Goal: Task Accomplishment & Management: Understand process/instructions

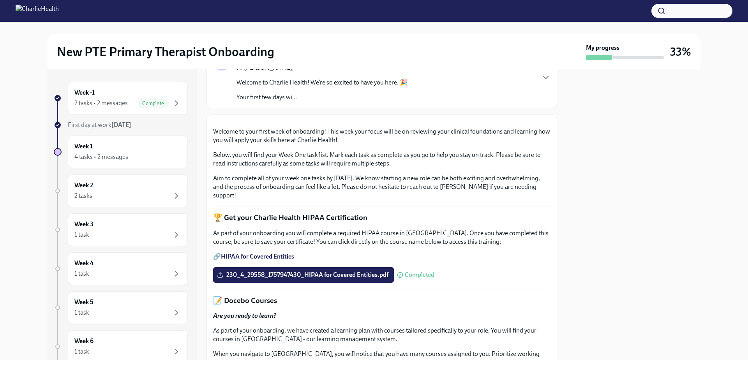
scroll to position [156, 0]
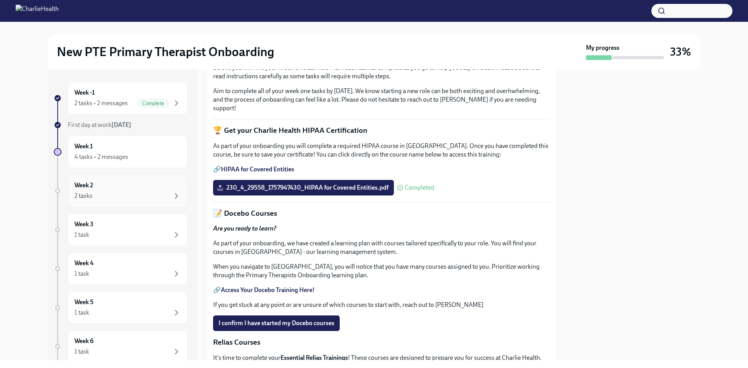
click at [133, 193] on div "2 tasks" at bounding box center [127, 195] width 107 height 9
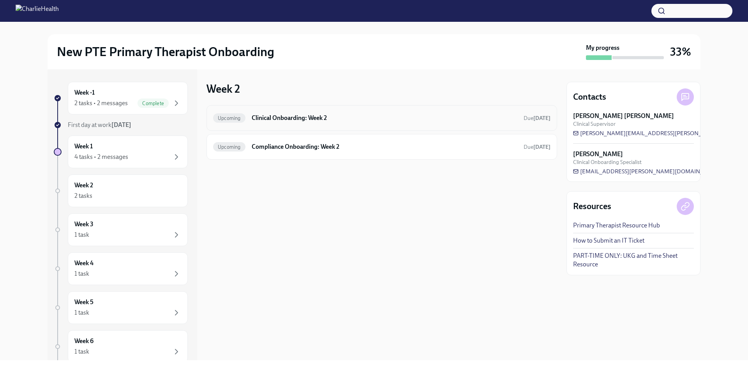
click at [319, 121] on h6 "Clinical Onboarding: Week 2" at bounding box center [385, 118] width 266 height 9
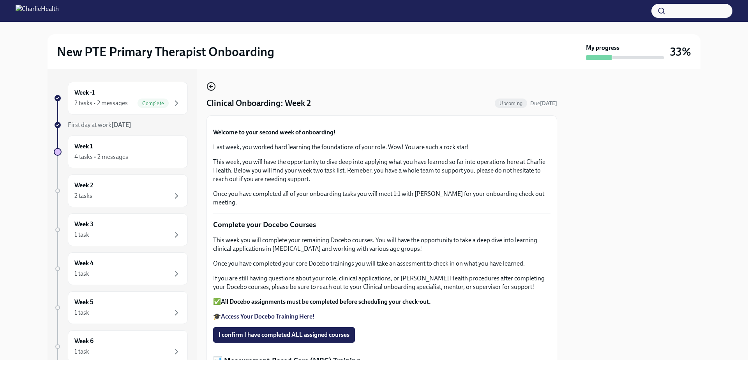
click at [210, 90] on icon "button" at bounding box center [211, 86] width 9 height 9
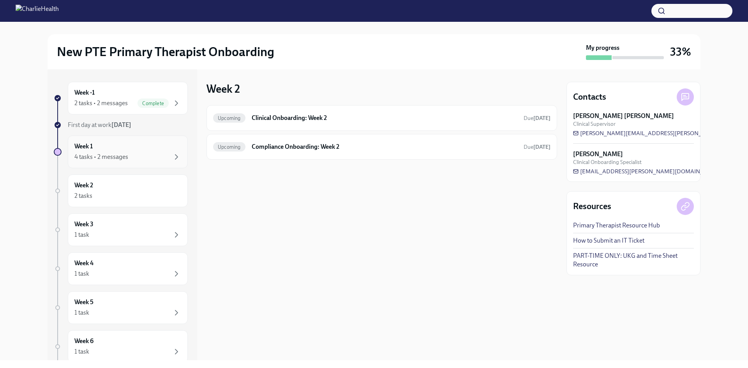
click at [131, 147] on div "Week 1 4 tasks • 2 messages" at bounding box center [127, 151] width 107 height 19
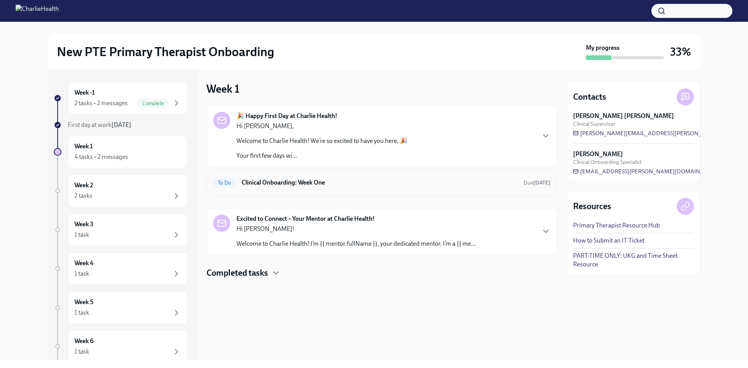
click at [340, 189] on div "To Do Clinical Onboarding: Week One Due [DATE]" at bounding box center [382, 183] width 351 height 26
click at [469, 229] on p "Hi [PERSON_NAME]!" at bounding box center [356, 229] width 239 height 9
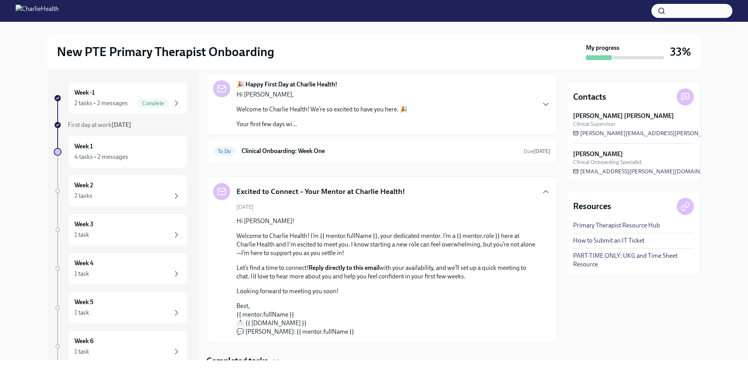
scroll to position [63, 0]
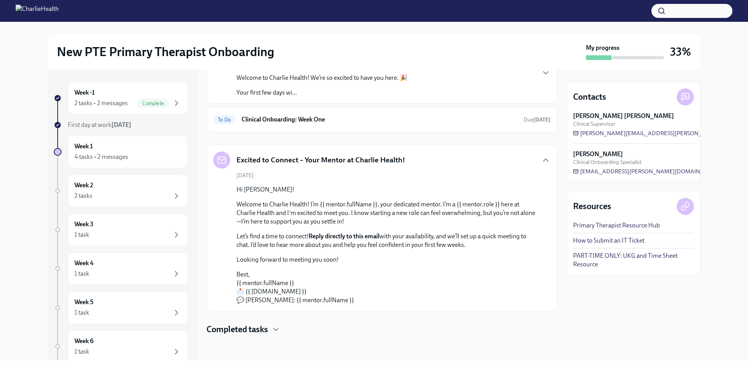
click at [464, 189] on p "Hi [PERSON_NAME]!" at bounding box center [388, 190] width 302 height 9
click at [545, 163] on icon "button" at bounding box center [545, 160] width 9 height 9
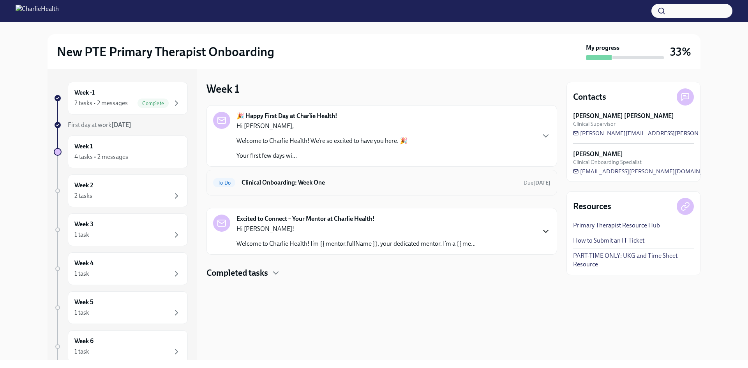
click at [321, 180] on h6 "Clinical Onboarding: Week One" at bounding box center [380, 183] width 276 height 9
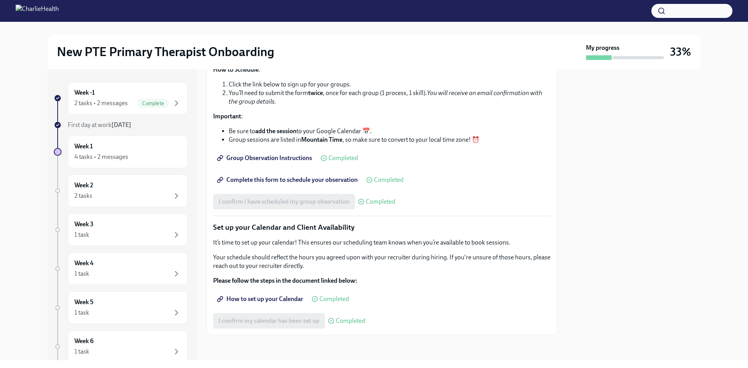
scroll to position [1026, 0]
